Goal: Task Accomplishment & Management: Use online tool/utility

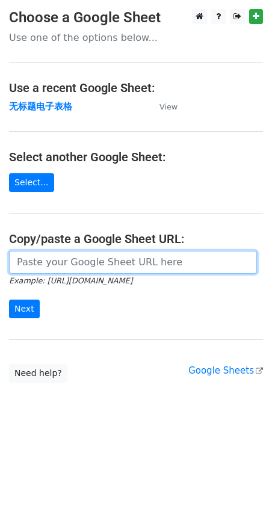
click at [84, 249] on main "Choose a Google Sheet Use one of the options below... Use a recent Google Sheet…" at bounding box center [136, 196] width 272 height 374
paste input "#1 Thank You! US 250th Anniversary Birthday Garden Flag,12x18 Inch,1776 2026 Do…"
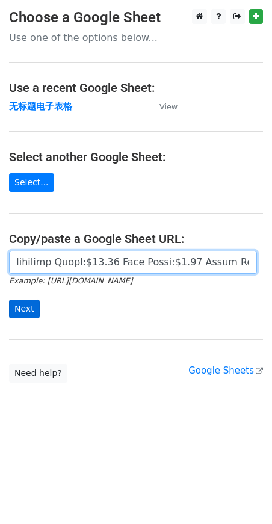
type input "#1 Thank You! US 250th Anniversary Birthday Garden Flag,12x18 Inch,1776 2026 Do…"
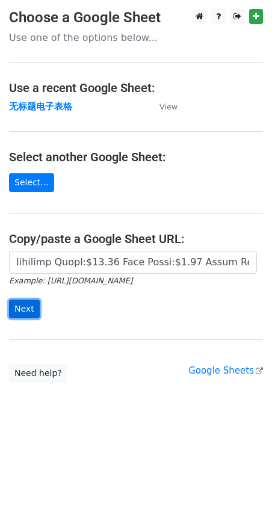
click at [28, 308] on input "Next" at bounding box center [24, 309] width 31 height 19
click at [31, 316] on input "Next" at bounding box center [24, 309] width 31 height 19
click at [22, 308] on input "Next" at bounding box center [24, 309] width 31 height 19
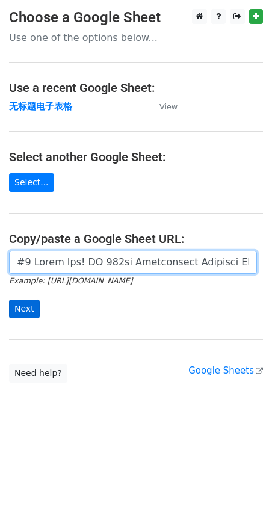
scroll to position [0, 9510]
click at [141, 258] on input "url" at bounding box center [133, 262] width 248 height 23
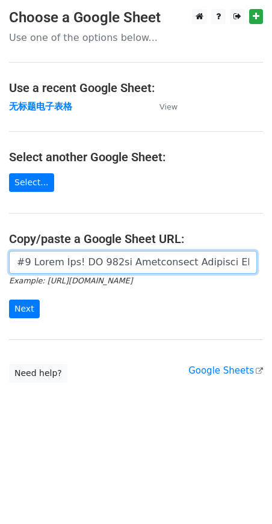
click at [112, 257] on input "url" at bounding box center [133, 262] width 248 height 23
paste input "https://docs.google.com/spreadsheets/d/1nj0TYolNNYIkAY7i65zbO8rhUtLjpv7YMb333DJ…"
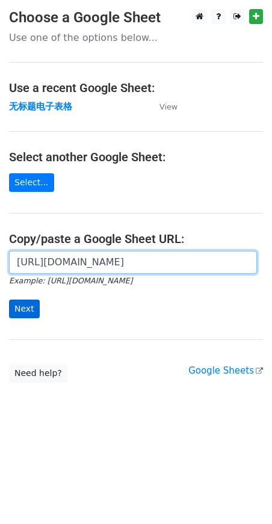
scroll to position [0, 294]
type input "https://docs.google.com/spreadsheets/d/1nj0TYolNNYIkAY7i65zbO8rhUtLjpv7YMb333DJ…"
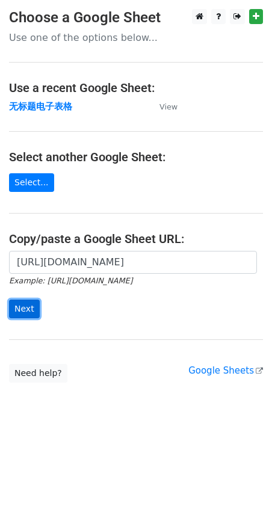
click at [28, 306] on input "Next" at bounding box center [24, 309] width 31 height 19
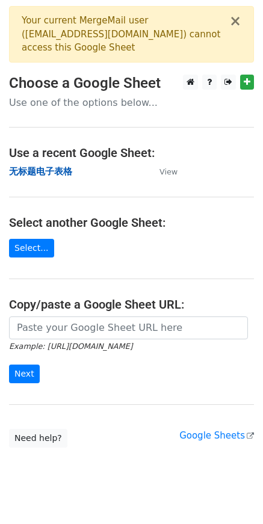
click at [53, 176] on strong "无标题电子表格" at bounding box center [40, 171] width 63 height 11
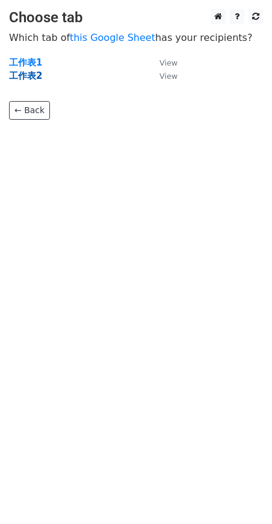
click at [30, 79] on strong "工作表2" at bounding box center [25, 75] width 33 height 11
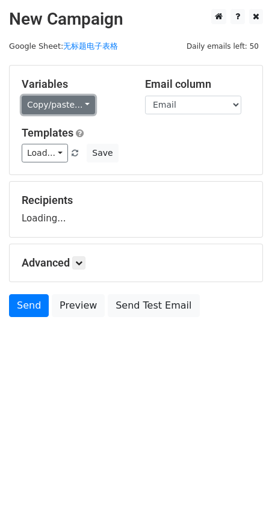
click at [55, 110] on link "Copy/paste..." at bounding box center [58, 105] width 73 height 19
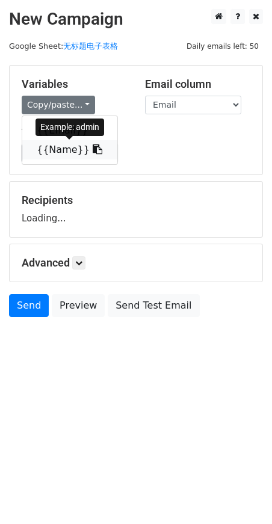
click at [61, 150] on link "{{Name}}" at bounding box center [69, 149] width 95 height 19
